Goal: Task Accomplishment & Management: Complete application form

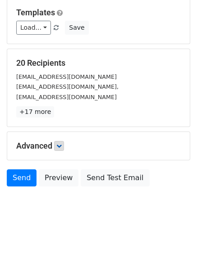
scroll to position [87, 0]
click at [62, 144] on icon at bounding box center [58, 145] width 5 height 5
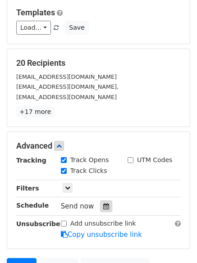
click at [103, 205] on icon at bounding box center [106, 206] width 6 height 6
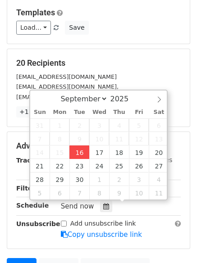
type input "2025-09-16 12:00"
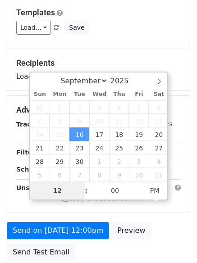
type input "4"
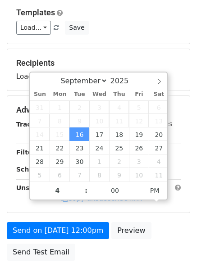
type input "2025-09-16 16:00"
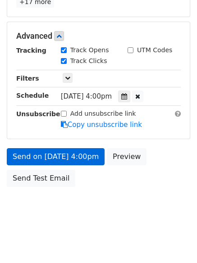
scroll to position [161, 0]
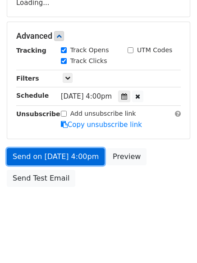
click at [47, 153] on link "Send on Sep 16 at 4:00pm" at bounding box center [56, 156] width 98 height 17
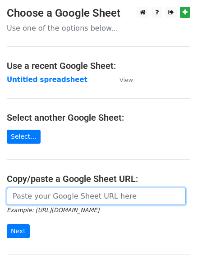
click at [76, 195] on input "url" at bounding box center [96, 196] width 179 height 17
type input "[URL][DOMAIN_NAME]"
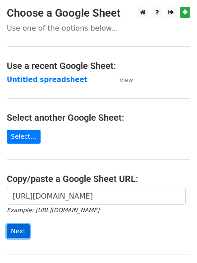
click at [9, 230] on input "Next" at bounding box center [18, 231] width 23 height 14
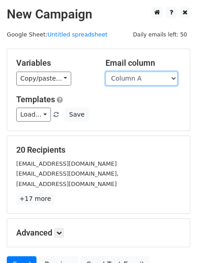
click at [174, 77] on select "Column A Column B Column C Column D" at bounding box center [141, 79] width 72 height 14
select select "Column B"
click at [105, 72] on select "Column A Column B Column C Column D" at bounding box center [141, 79] width 72 height 14
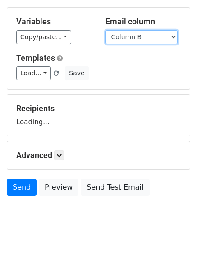
scroll to position [48, 0]
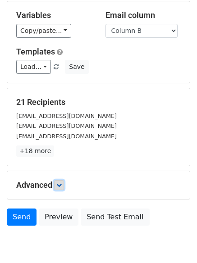
click at [58, 183] on link at bounding box center [59, 185] width 10 height 10
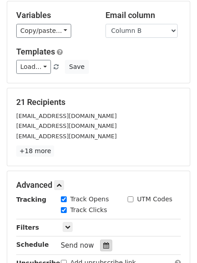
click at [103, 244] on icon at bounding box center [106, 245] width 6 height 6
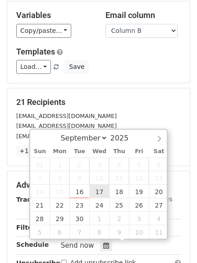
type input "2025-09-17 12:00"
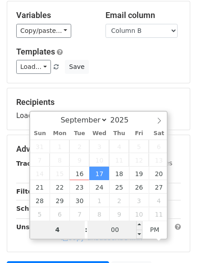
type input "4"
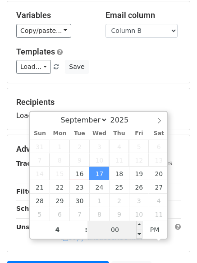
type input "2025-09-17 16:00"
type input "04"
click at [110, 225] on input "00" at bounding box center [114, 230] width 55 height 18
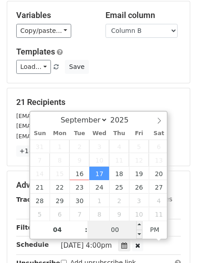
type input "3"
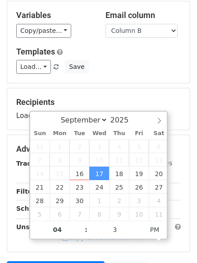
type input "2025-09-17 16:03"
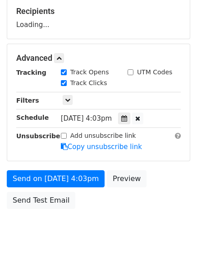
scroll to position [140, 0]
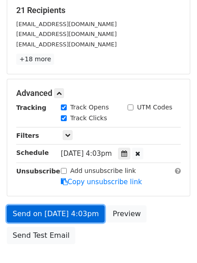
click at [43, 212] on link "Send on Sep 17 at 4:03pm" at bounding box center [56, 213] width 98 height 17
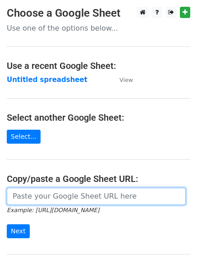
click at [56, 196] on input "url" at bounding box center [96, 196] width 179 height 17
type input "https://docs.google.com/spreadsheets/d/1Rpx7-NFuqa12FvZX-H1-YyYNf3wHdALdAQRrhc2…"
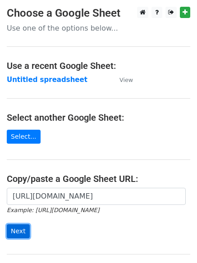
click at [16, 231] on input "Next" at bounding box center [18, 231] width 23 height 14
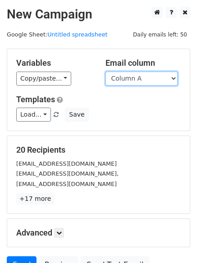
click at [175, 79] on select "Column A Column B Column C Column D" at bounding box center [141, 79] width 72 height 14
select select "Column C"
click at [105, 72] on select "Column A Column B Column C Column D" at bounding box center [141, 79] width 72 height 14
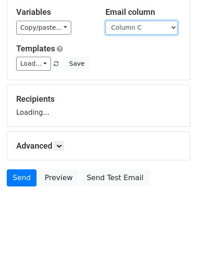
scroll to position [79, 0]
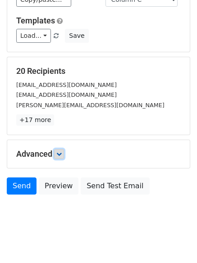
click at [60, 151] on icon at bounding box center [58, 153] width 5 height 5
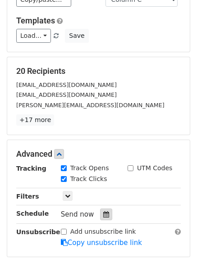
click at [103, 214] on icon at bounding box center [106, 214] width 6 height 6
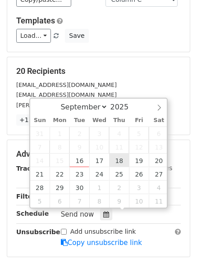
type input "2025-09-18 12:00"
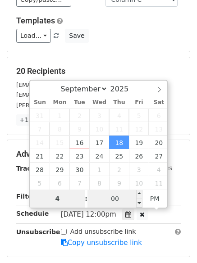
type input "4"
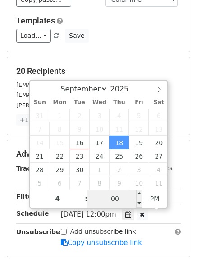
type input "2025-09-18 16:00"
type input "04"
click at [119, 196] on input "00" at bounding box center [114, 198] width 55 height 18
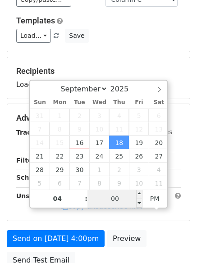
type input "6"
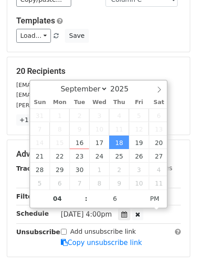
type input "2025-09-18 16:06"
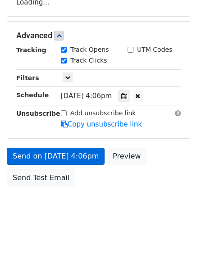
scroll to position [161, 0]
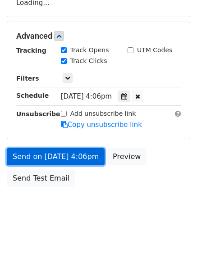
click at [50, 158] on link "Send on Sep 18 at 4:06pm" at bounding box center [56, 156] width 98 height 17
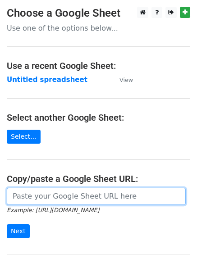
click at [67, 197] on input "url" at bounding box center [96, 196] width 179 height 17
click at [68, 193] on input "url" at bounding box center [96, 196] width 179 height 17
type input "[URL][DOMAIN_NAME]"
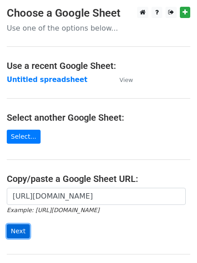
click at [17, 228] on input "Next" at bounding box center [18, 231] width 23 height 14
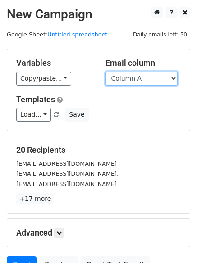
click at [171, 77] on select "Column A Column B Column C Column D" at bounding box center [141, 79] width 72 height 14
select select "Column D"
click at [105, 72] on select "Column A Column B Column C Column D" at bounding box center [141, 79] width 72 height 14
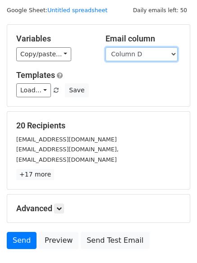
scroll to position [51, 0]
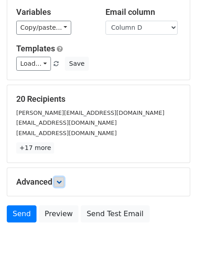
click at [59, 182] on icon at bounding box center [58, 181] width 5 height 5
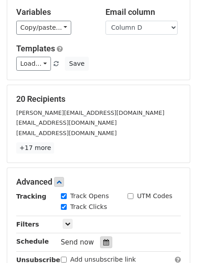
click at [103, 242] on icon at bounding box center [106, 242] width 6 height 6
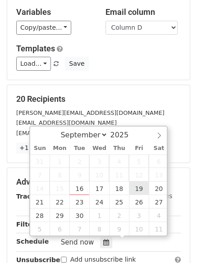
type input "[DATE] 12:00"
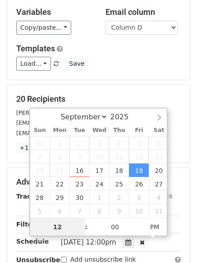
scroll to position [0, 0]
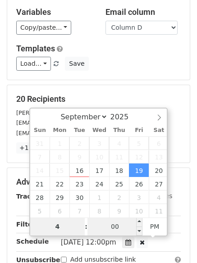
type input "4"
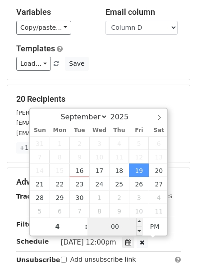
type input "[DATE] 16:00"
type input "04"
click at [119, 229] on input "00" at bounding box center [114, 226] width 55 height 18
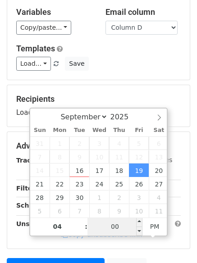
type input "9"
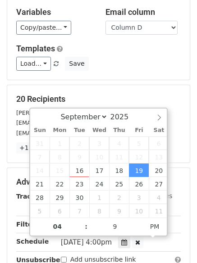
type input "[DATE] 16:09"
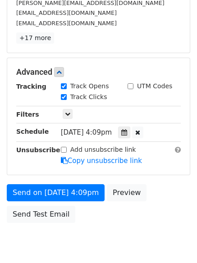
scroll to position [197, 0]
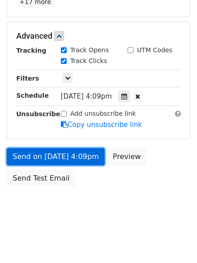
click at [71, 158] on link "Send on [DATE] 4:09pm" at bounding box center [56, 156] width 98 height 17
